Goal: Task Accomplishment & Management: Use online tool/utility

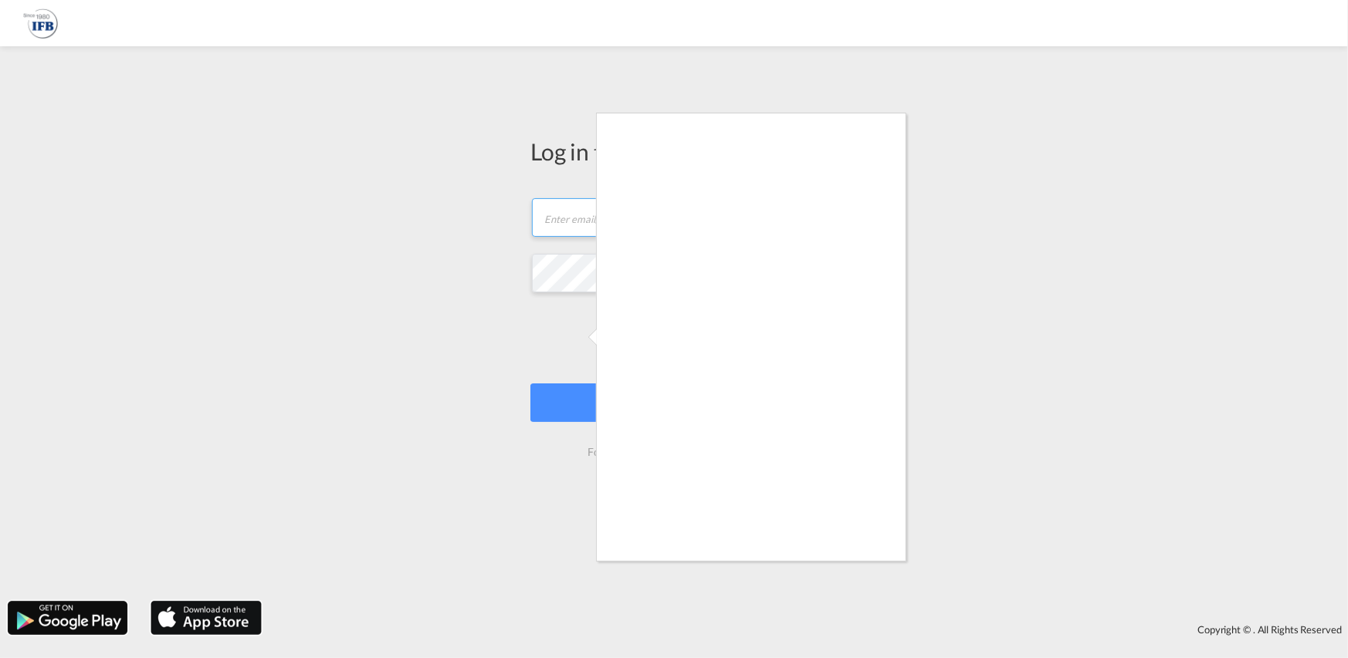
type input "[PERSON_NAME][EMAIL_ADDRESS][PERSON_NAME][DOMAIN_NAME]"
click at [1211, 381] on div at bounding box center [674, 329] width 1348 height 658
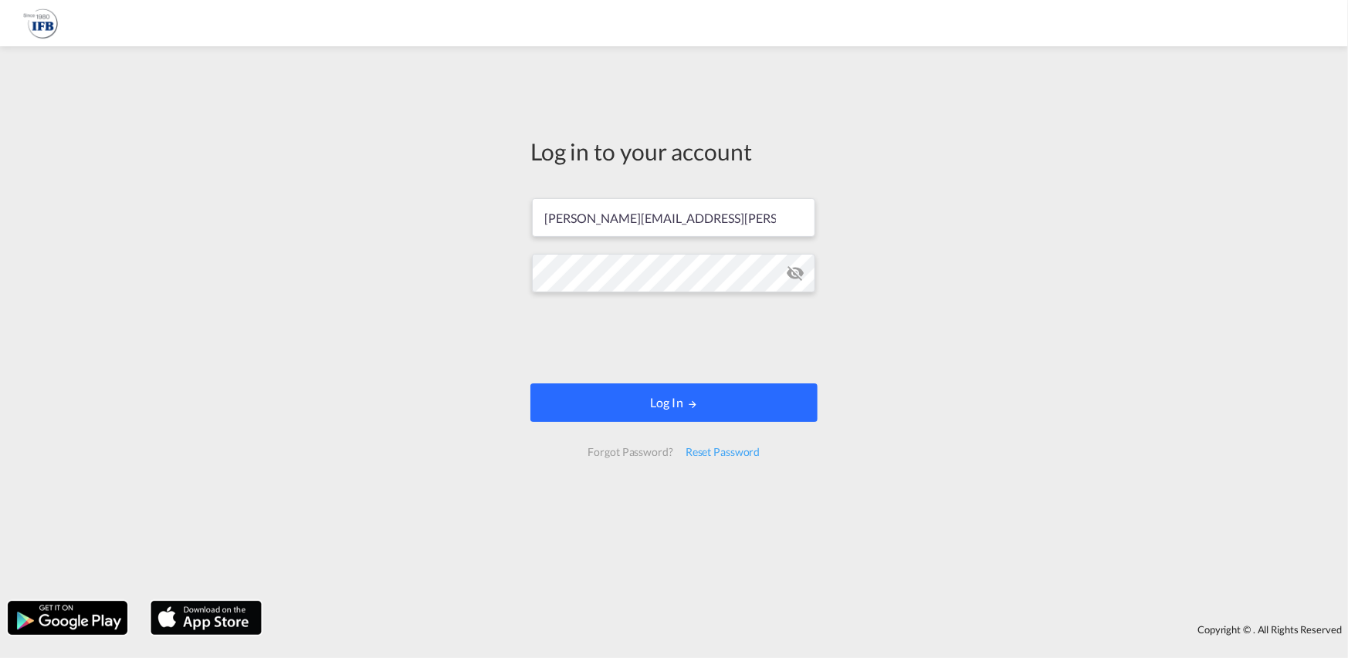
click at [666, 401] on button "Log In" at bounding box center [673, 403] width 287 height 39
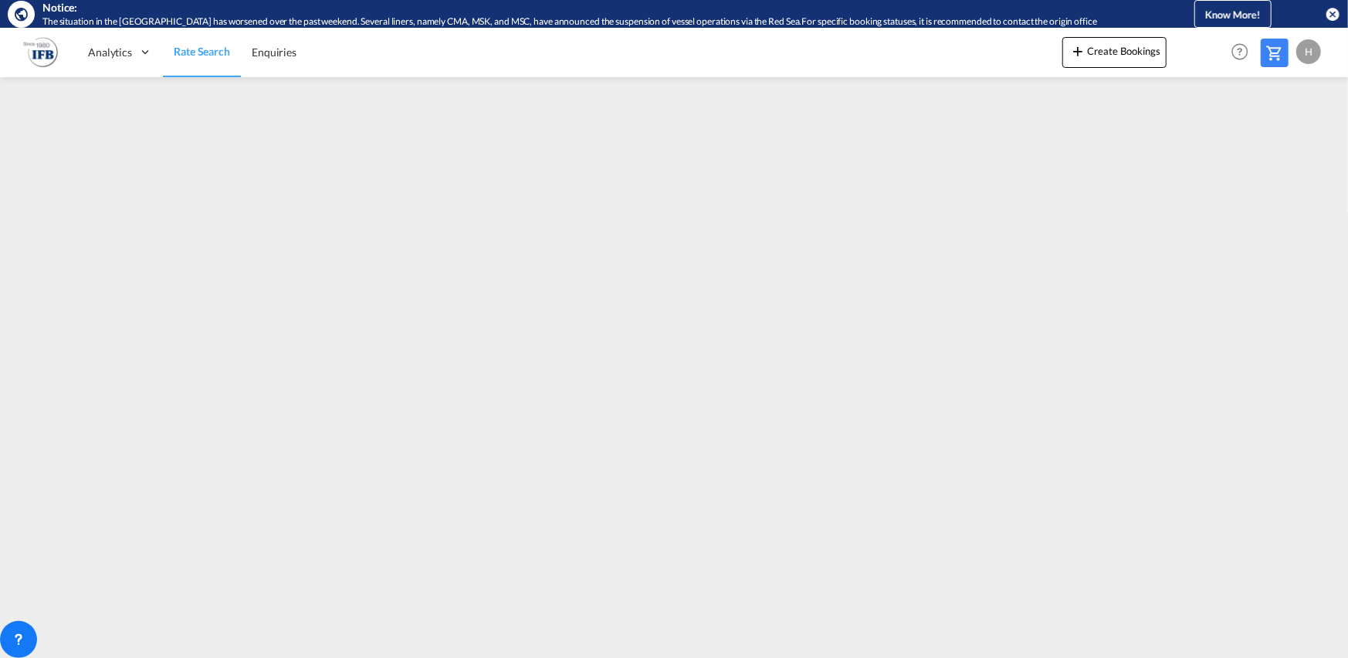
click at [1334, 18] on md-icon "icon-close-circle" at bounding box center [1331, 13] width 15 height 15
